Goal: Obtain resource: Obtain resource

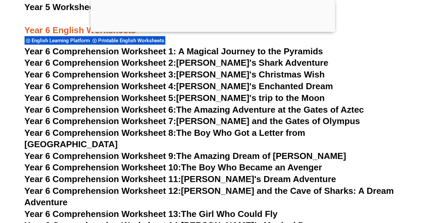
scroll to position [3734, 0]
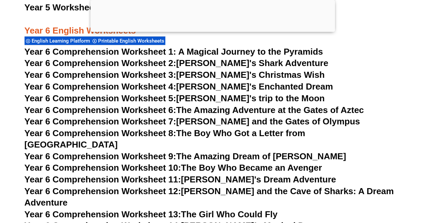
click at [210, 51] on span "Year 6 Comprehension Worksheet 1: A Magical Journey to the Pyramids" at bounding box center [174, 52] width 298 height 10
click at [238, 62] on link "Year 6 Comprehension Worksheet 2: Jake's Shark Adventure" at bounding box center [176, 63] width 303 height 10
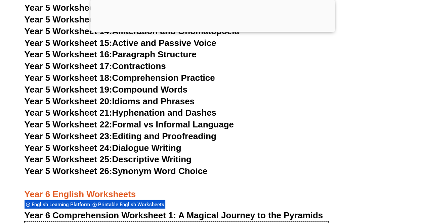
scroll to position [3570, 0]
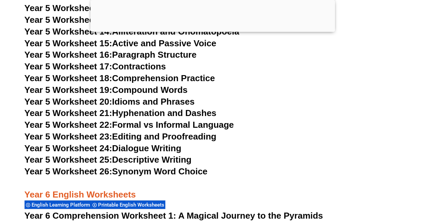
click at [176, 89] on link "Year 5 Worksheet 19: Compound Words" at bounding box center [106, 90] width 163 height 10
click at [155, 145] on link "Year 5 Worksheet 24: Dialogue Writing" at bounding box center [103, 148] width 157 height 10
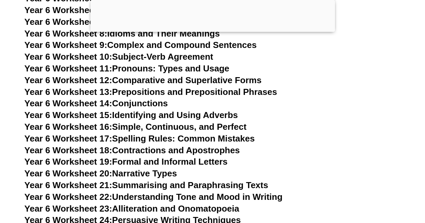
scroll to position [4033, 0]
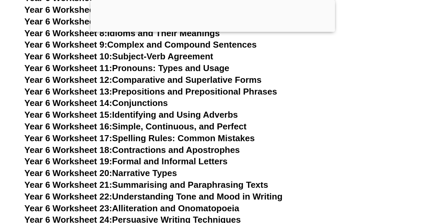
click at [147, 168] on link "Year 6 Worksheet 20: Narrative Types" at bounding box center [101, 173] width 152 height 10
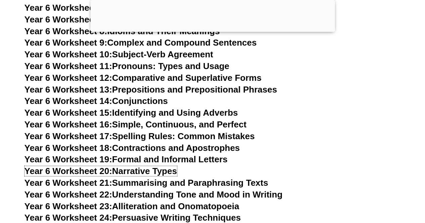
scroll to position [4034, 0]
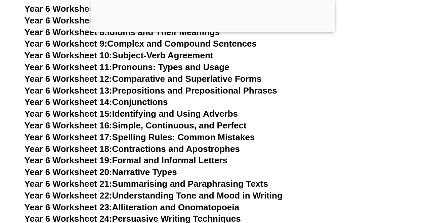
click at [192, 132] on link "Year 6 Worksheet 17: Spelling Rules: Common Mistakes" at bounding box center [140, 137] width 230 height 10
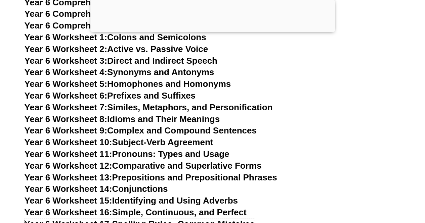
scroll to position [3933, 0]
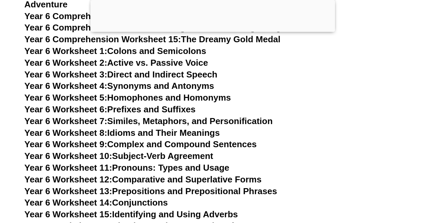
click at [174, 116] on link "Year 6 Worksheet 7: Similes, Metaphors, and Personification" at bounding box center [149, 121] width 248 height 10
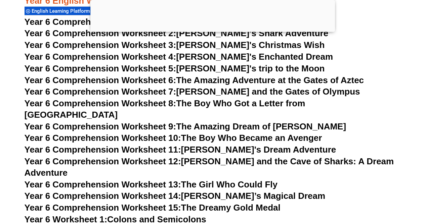
scroll to position [3765, 0]
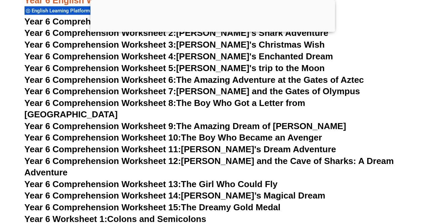
click at [236, 179] on link "Year 6 Comprehension Worksheet 13: The Girl Who Could Fly" at bounding box center [151, 184] width 253 height 10
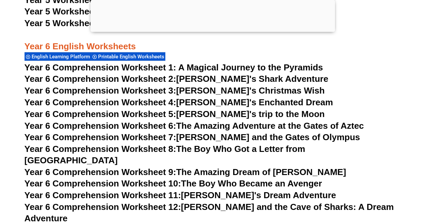
scroll to position [3722, 0]
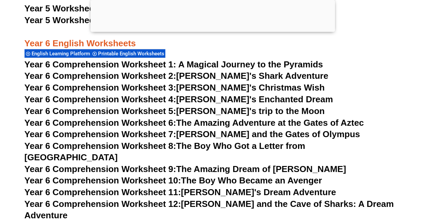
click at [238, 110] on link "Year 6 Comprehension Worksheet 5: Emily's trip to the Moon" at bounding box center [175, 111] width 300 height 10
click at [338, 49] on h3 "Year 6 English Worksheets" at bounding box center [213, 38] width 376 height 23
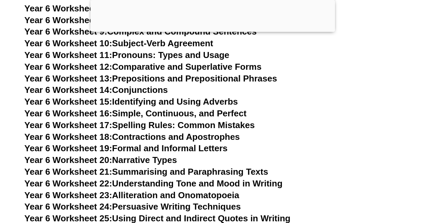
scroll to position [4047, 0]
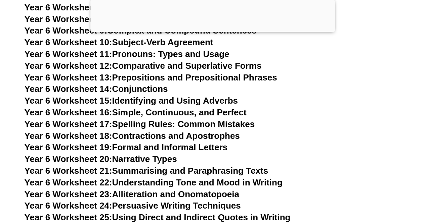
click at [145, 154] on link "Year 6 Worksheet 20: Narrative Types" at bounding box center [101, 159] width 152 height 10
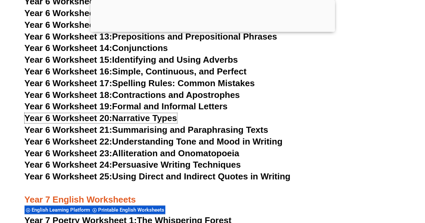
scroll to position [4087, 0]
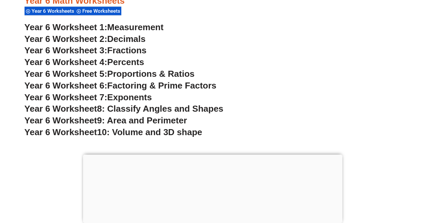
scroll to position [1529, 0]
click at [129, 37] on span "Decimals" at bounding box center [126, 39] width 38 height 10
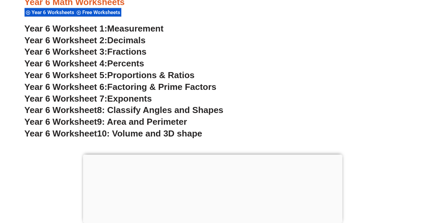
scroll to position [1527, 0]
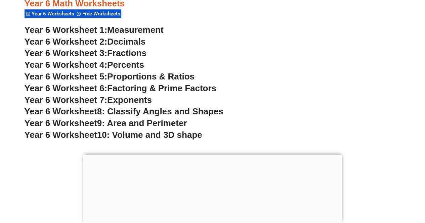
click at [137, 51] on span "Fractions" at bounding box center [126, 53] width 39 height 10
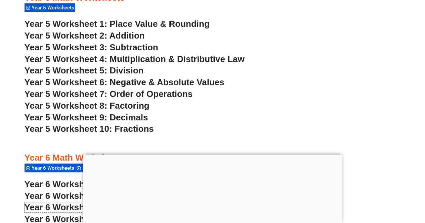
scroll to position [1371, 0]
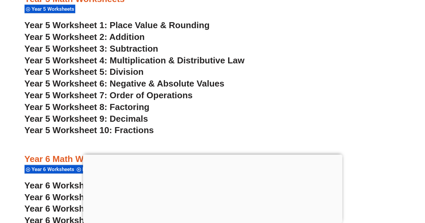
click at [136, 117] on span "Year 5 Worksheet 9: Decimals" at bounding box center [87, 119] width 124 height 10
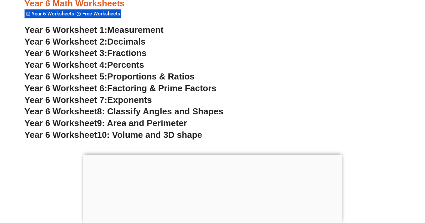
scroll to position [1529, 0]
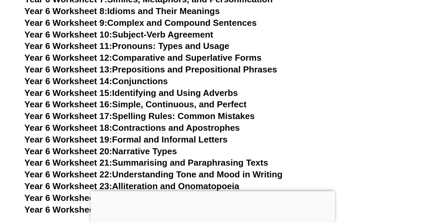
scroll to position [3996, 0]
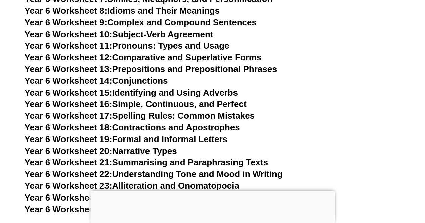
click at [139, 76] on link "Year 6 Worksheet 14: Conjunctions" at bounding box center [96, 81] width 143 height 10
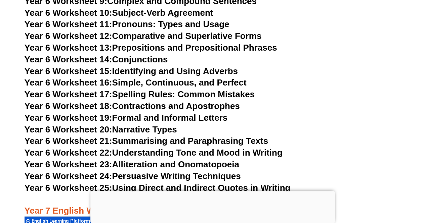
scroll to position [4020, 0]
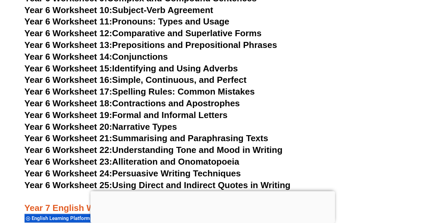
click at [168, 122] on link "Year 6 Worksheet 20: Narrative Types" at bounding box center [101, 127] width 152 height 10
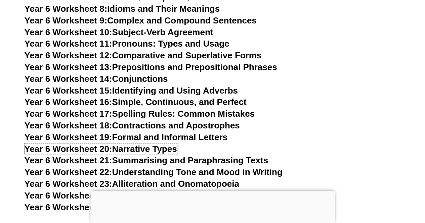
scroll to position [3998, 0]
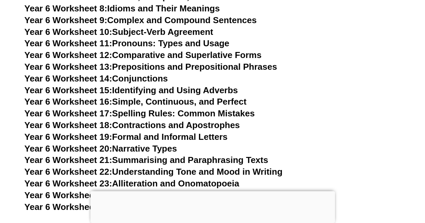
click at [226, 120] on link "Year 6 Worksheet 18: Contractions and Apostrophes" at bounding box center [132, 125] width 215 height 10
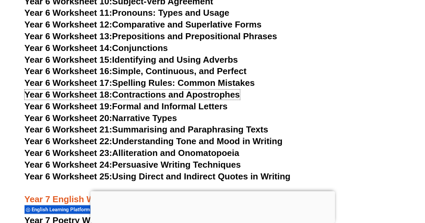
scroll to position [4031, 0]
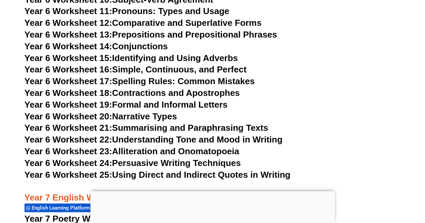
click at [183, 158] on link "Year 6 Worksheet 24: Persuasive Writing Techniques" at bounding box center [133, 163] width 216 height 10
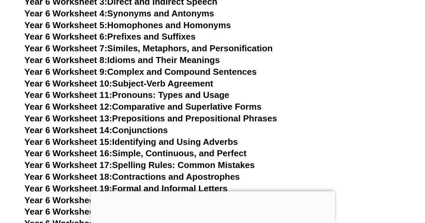
scroll to position [3945, 0]
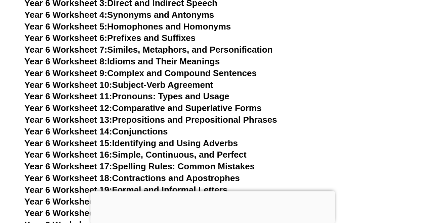
click at [215, 161] on link "Year 6 Worksheet 17: Spelling Rules: Common Mistakes" at bounding box center [140, 166] width 230 height 10
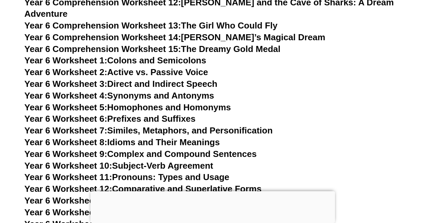
scroll to position [3864, 0]
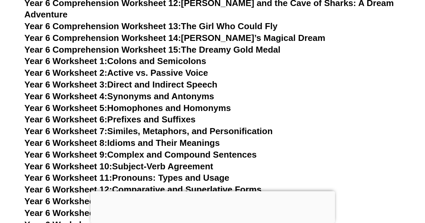
click at [135, 114] on link "Year 6 Worksheet 6: Prefixes and Suffixes" at bounding box center [110, 119] width 171 height 10
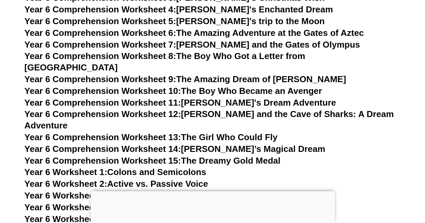
scroll to position [3752, 0]
